Goal: Information Seeking & Learning: Find contact information

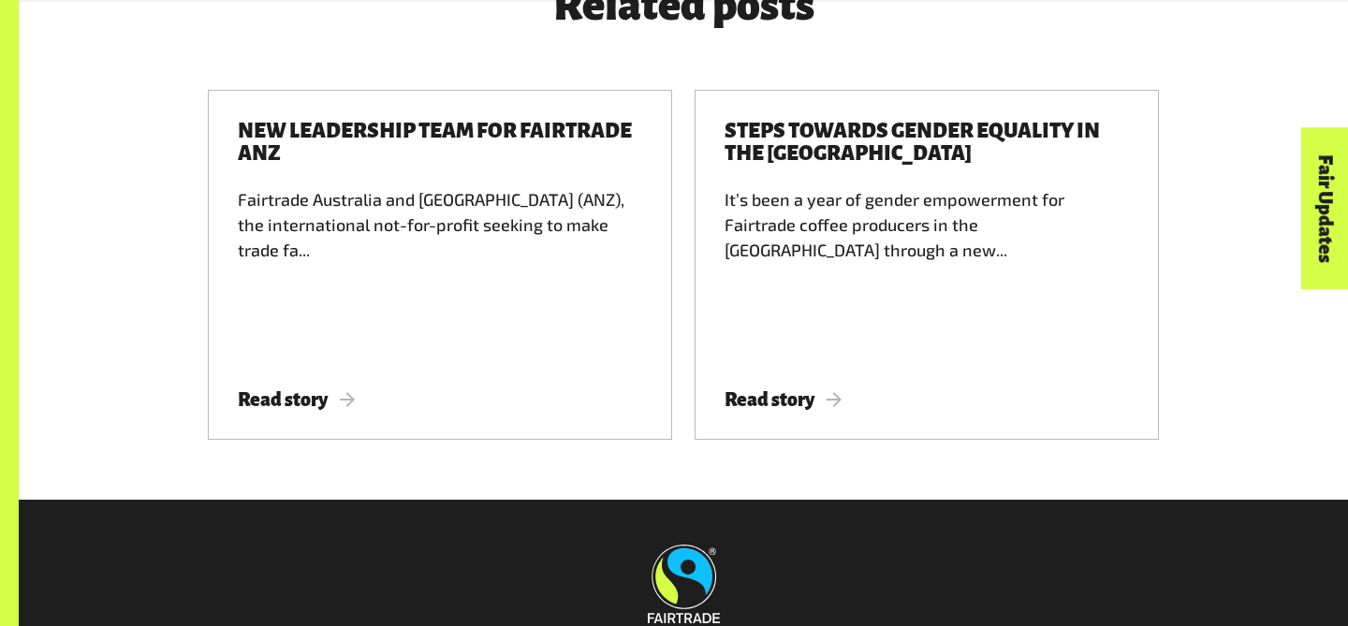
scroll to position [4281, 0]
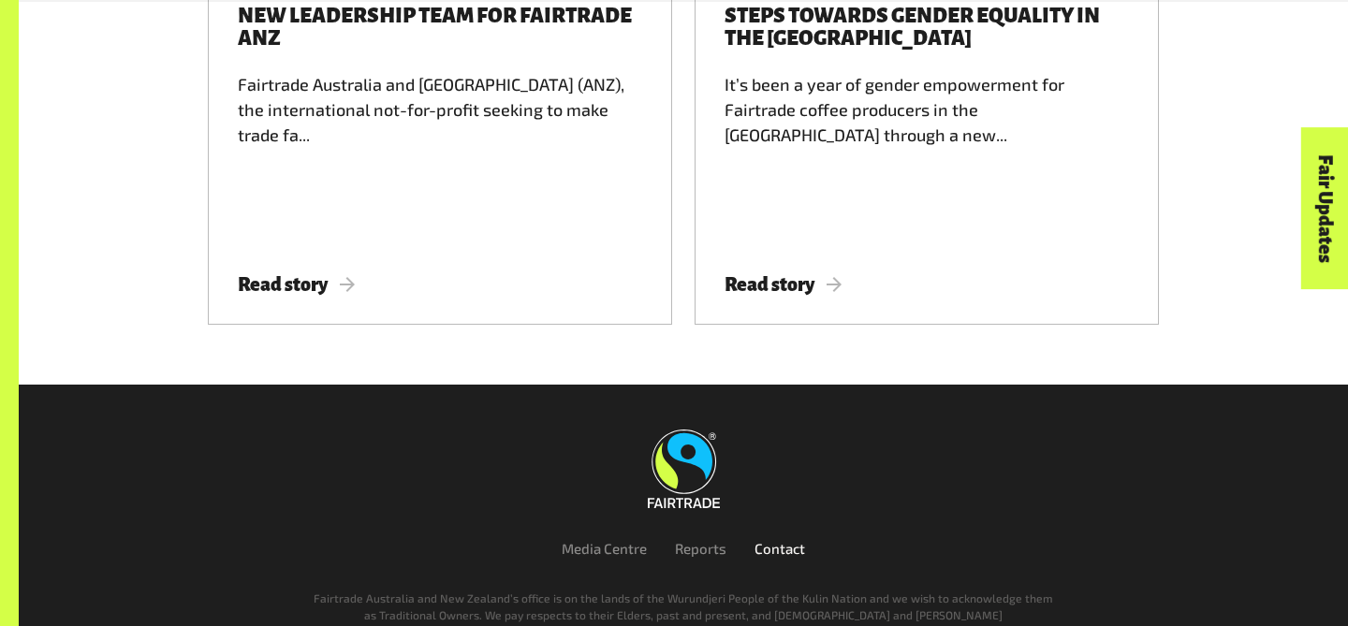
click at [776, 540] on link "Contact" at bounding box center [779, 548] width 51 height 17
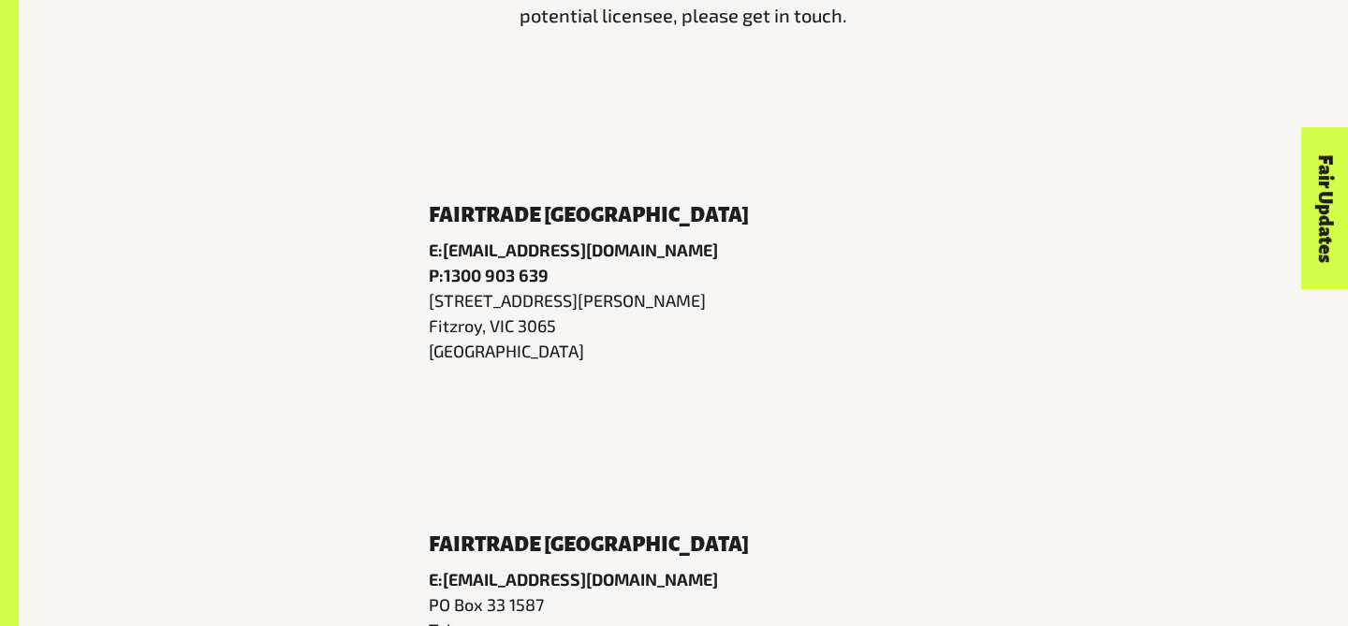
scroll to position [856, 0]
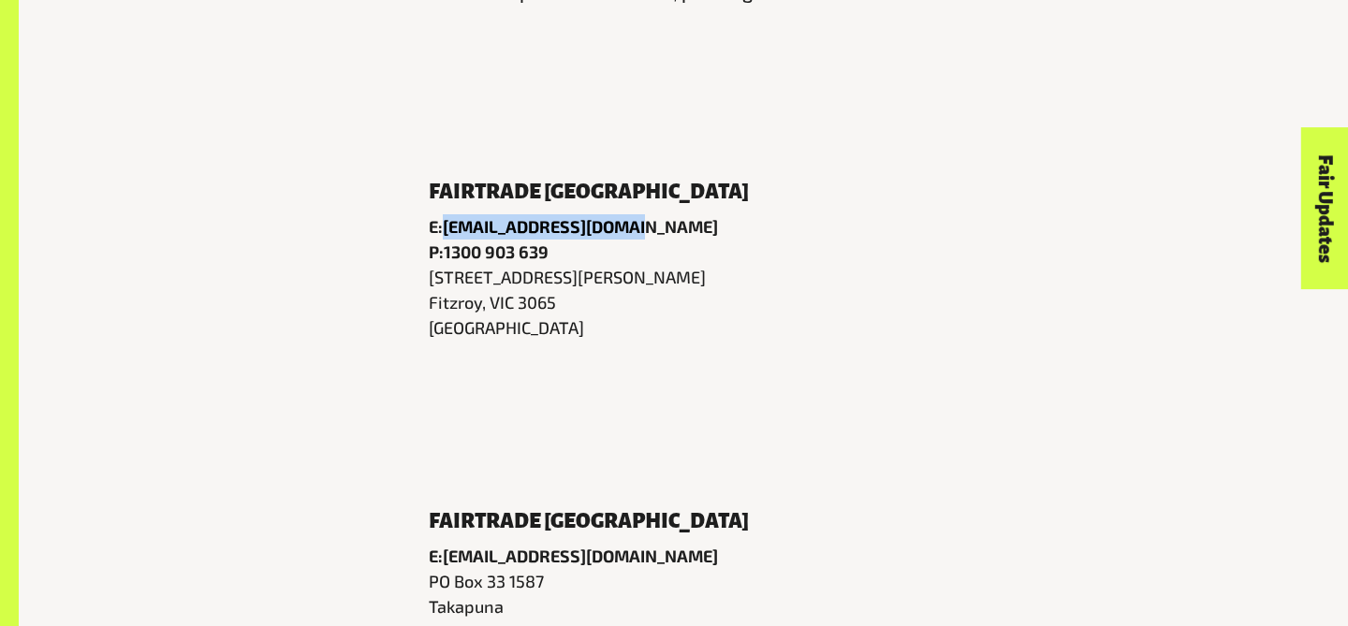
drag, startPoint x: 629, startPoint y: 227, endPoint x: 444, endPoint y: 226, distance: 185.3
click at [444, 226] on p "E: info@fairtrade.com.au" at bounding box center [683, 226] width 509 height 25
copy p "info@fairtrade.com.au"
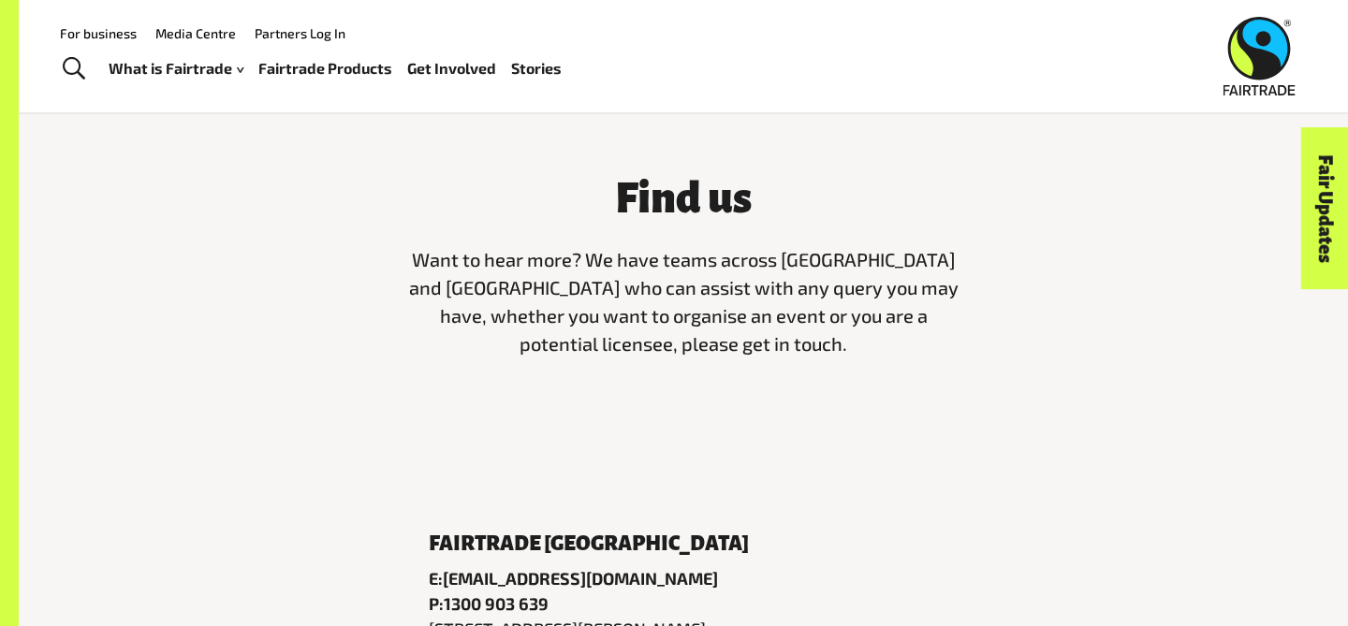
scroll to position [0, 0]
